Goal: Navigation & Orientation: Find specific page/section

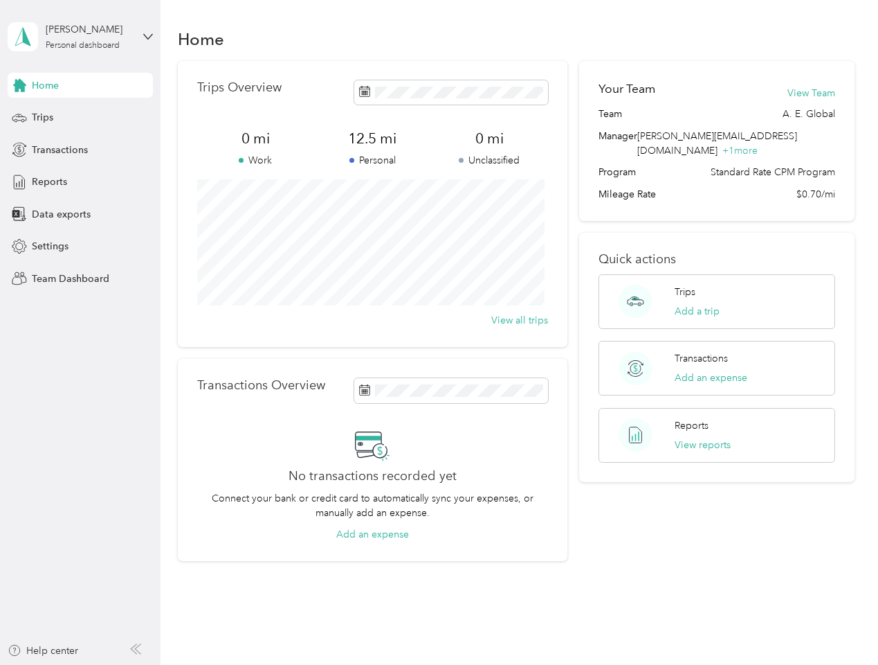
click at [439, 332] on div "Trips Overview 0 mi Work 12.5 mi Personal 0 mi Unclassified View all trips" at bounding box center [373, 204] width 390 height 286
click at [80, 37] on div "[PERSON_NAME]" at bounding box center [89, 29] width 87 height 15
click at [80, 85] on div "You’re signed in as [PERSON_NAME][EMAIL_ADDRESS][DOMAIN_NAME] Team dashboard Pe…" at bounding box center [193, 121] width 370 height 141
click at [19, 85] on div "You’re signed in as [PERSON_NAME][EMAIL_ADDRESS][DOMAIN_NAME] Team dashboard Pe…" at bounding box center [193, 121] width 370 height 141
click at [80, 118] on div "Trips" at bounding box center [80, 117] width 145 height 25
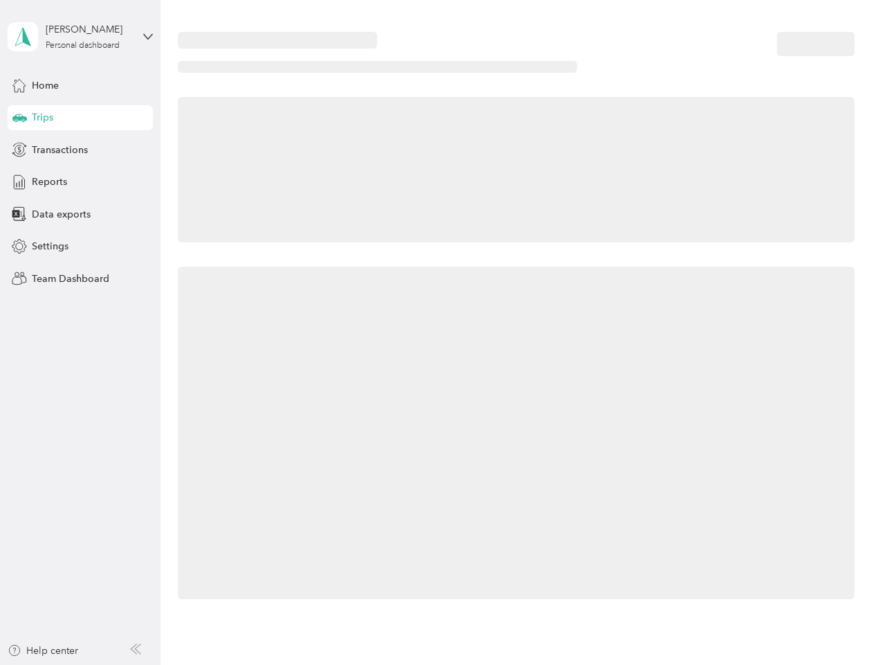
click at [19, 118] on icon at bounding box center [19, 117] width 15 height 7
click at [80, 150] on span "Transactions" at bounding box center [60, 150] width 56 height 15
